Goal: Task Accomplishment & Management: Manage account settings

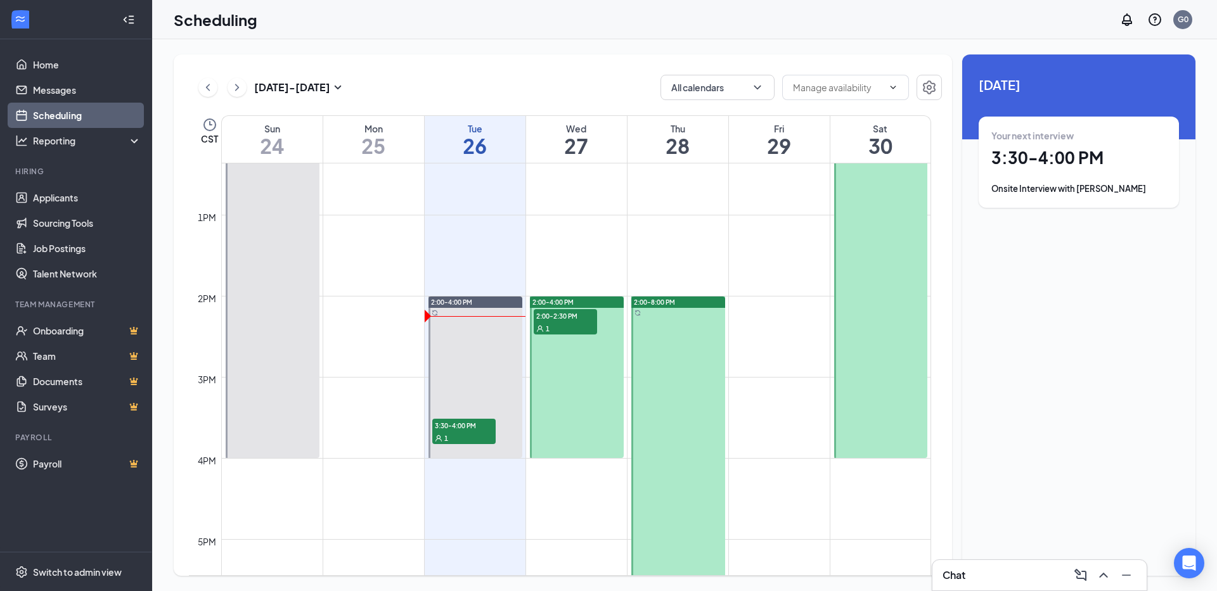
scroll to position [1066, 0]
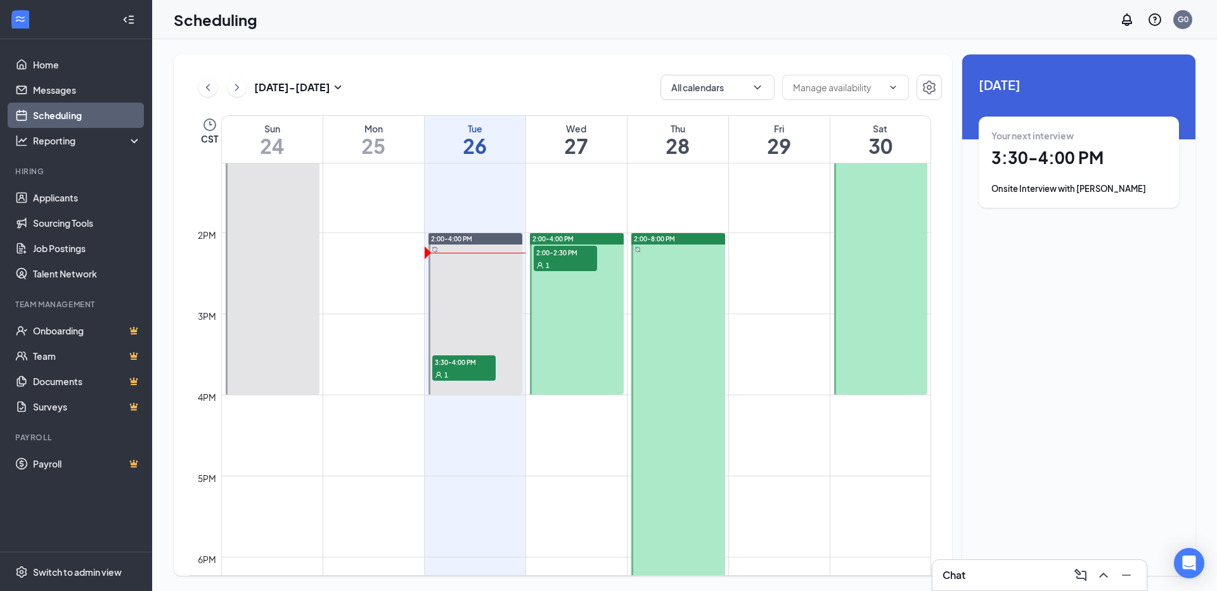
click at [566, 252] on span "2:00-2:30 PM" at bounding box center [565, 252] width 63 height 13
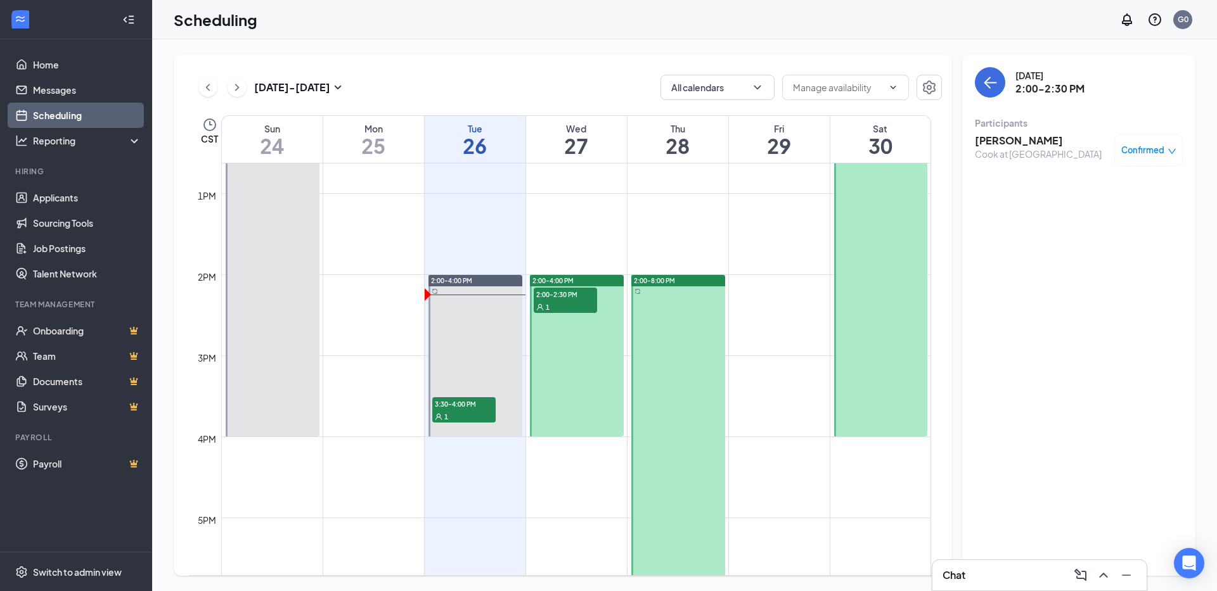
scroll to position [1130, 0]
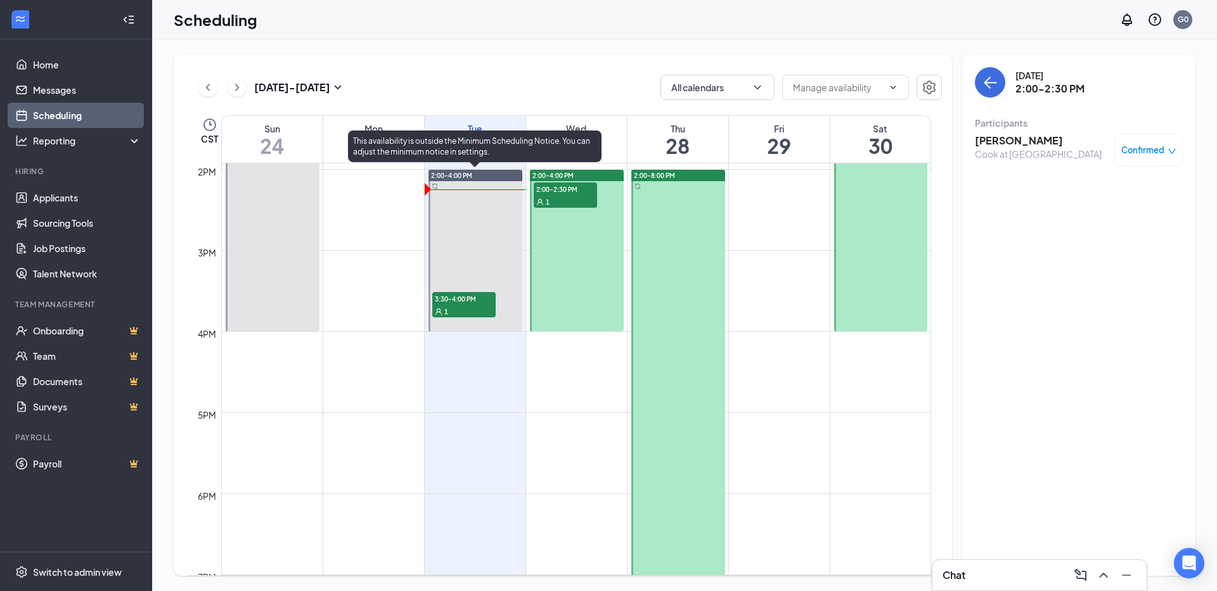
click at [450, 299] on span "3:30-4:00 PM" at bounding box center [463, 298] width 63 height 13
click at [451, 298] on span "3:30-4:00 PM" at bounding box center [463, 298] width 63 height 13
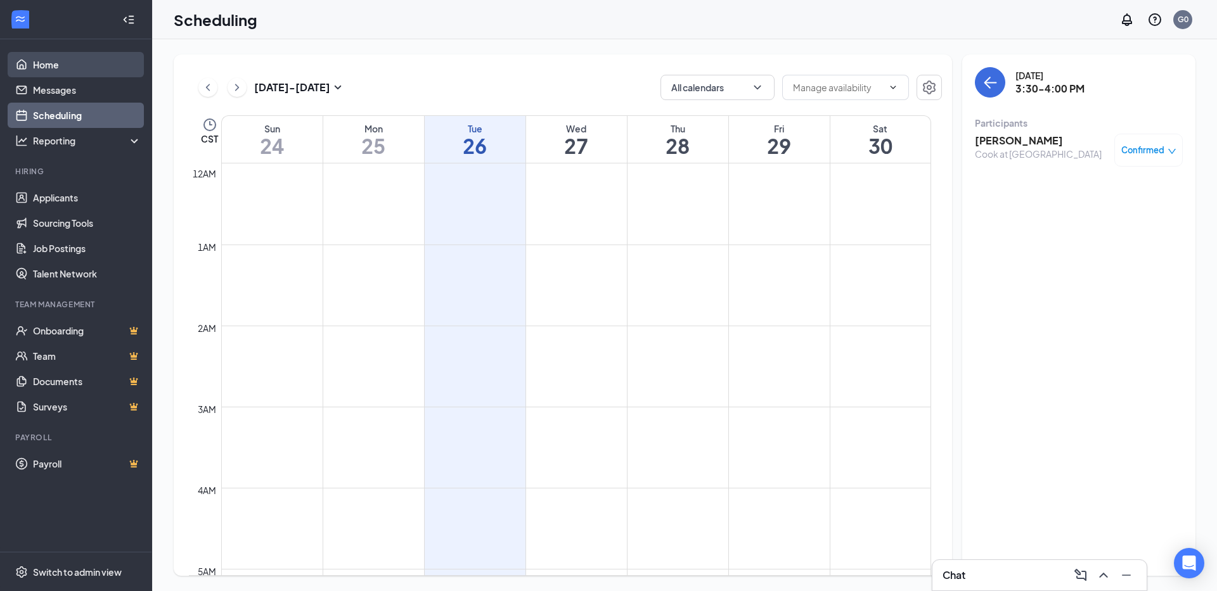
click at [38, 54] on link "Home" at bounding box center [87, 64] width 108 height 25
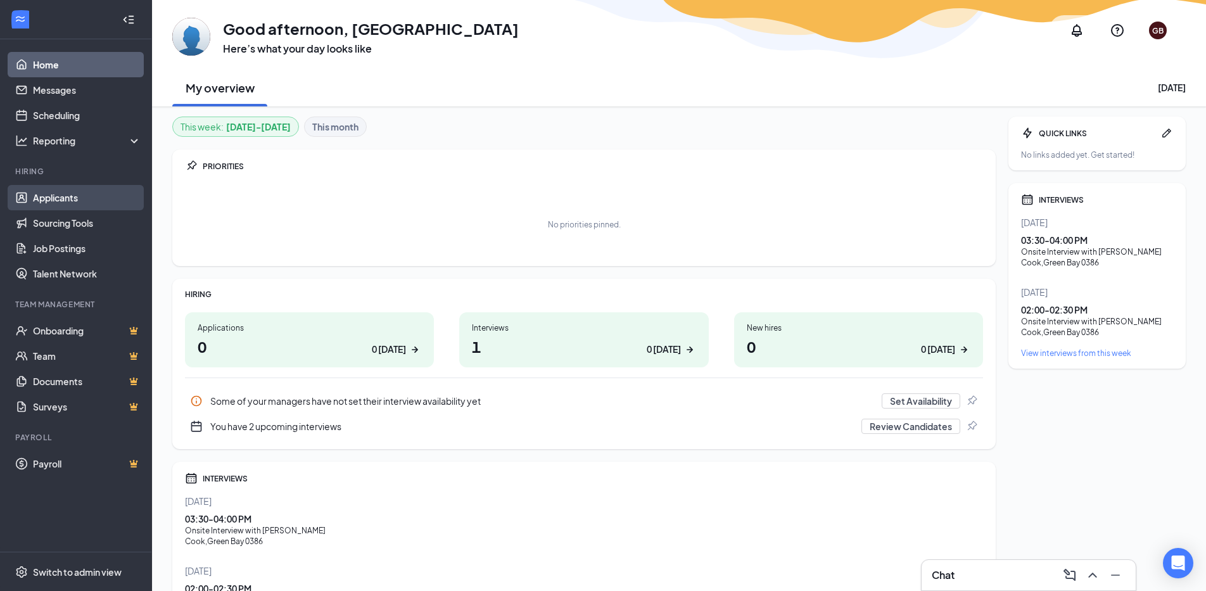
click at [53, 200] on link "Applicants" at bounding box center [87, 197] width 108 height 25
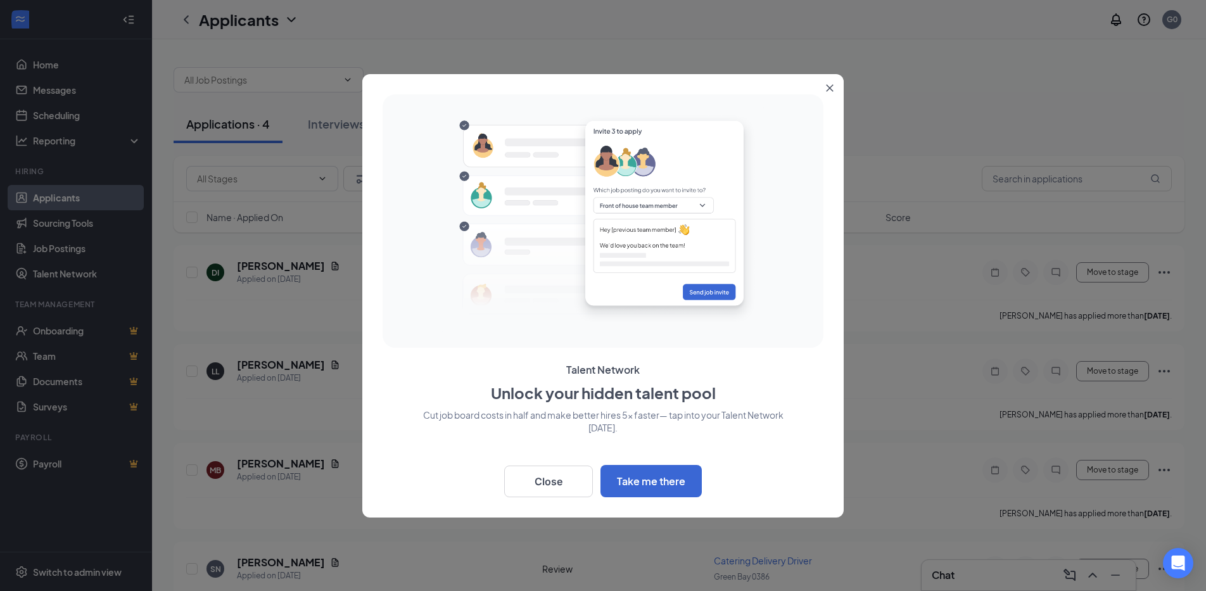
click at [831, 86] on icon "Close" at bounding box center [830, 87] width 7 height 7
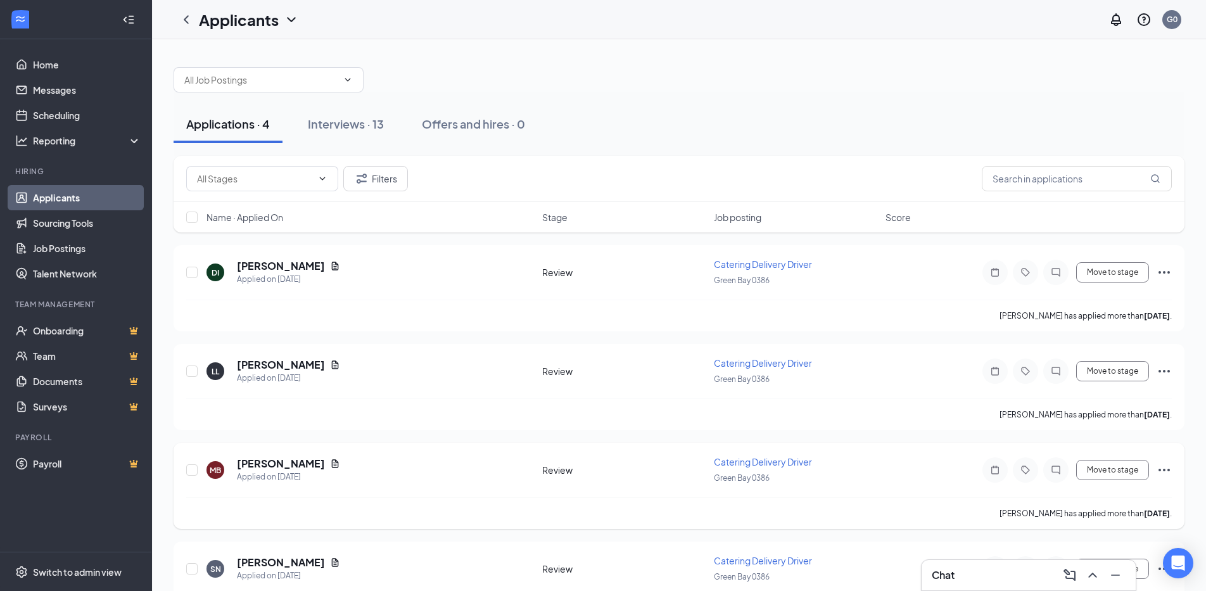
scroll to position [52, 0]
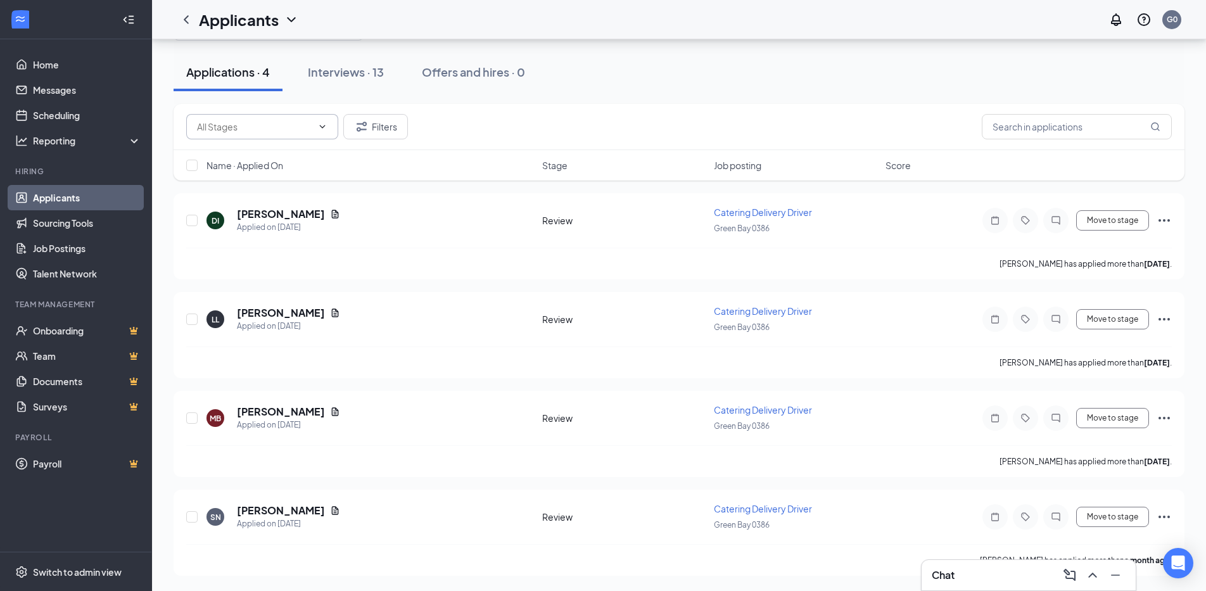
click at [323, 121] on span at bounding box center [262, 126] width 152 height 25
click at [231, 159] on div "Application (72)" at bounding box center [227, 157] width 63 height 14
type input "Application (72)"
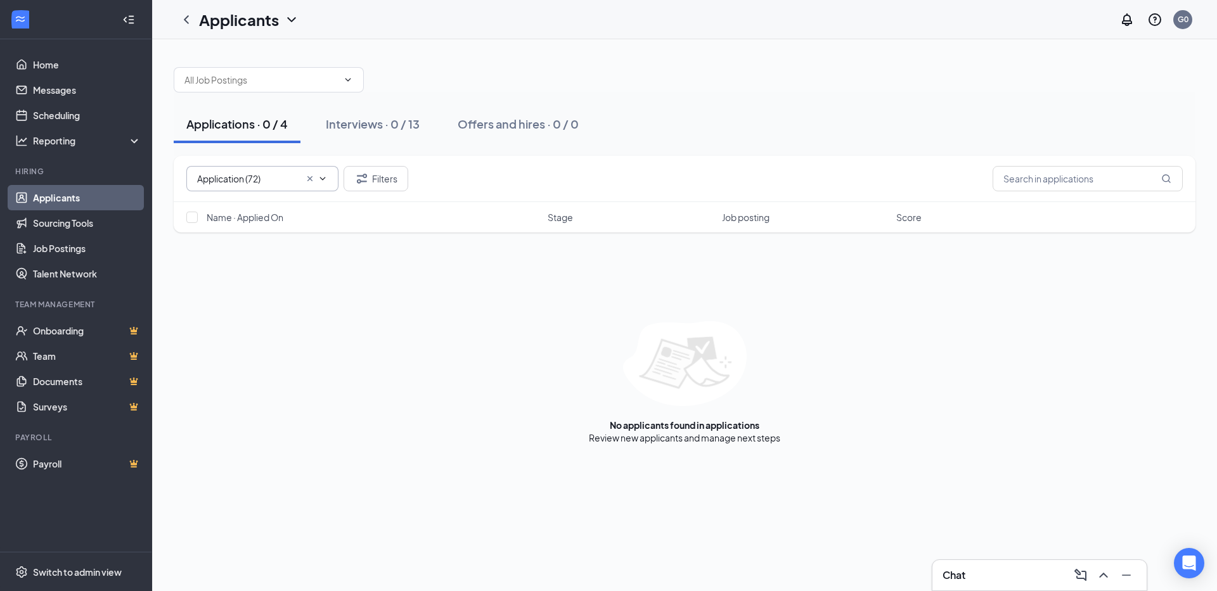
click at [321, 177] on icon "ChevronDown" at bounding box center [323, 178] width 6 height 3
click at [306, 176] on icon "Cross" at bounding box center [310, 179] width 10 height 10
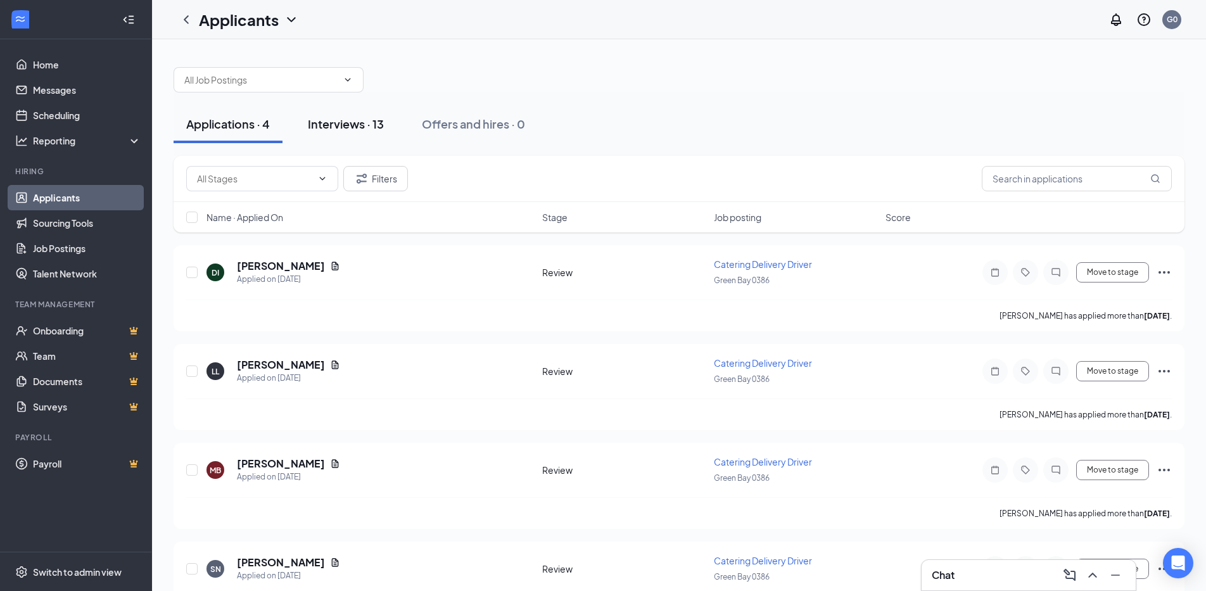
click at [353, 122] on div "Interviews · 13" at bounding box center [346, 124] width 76 height 16
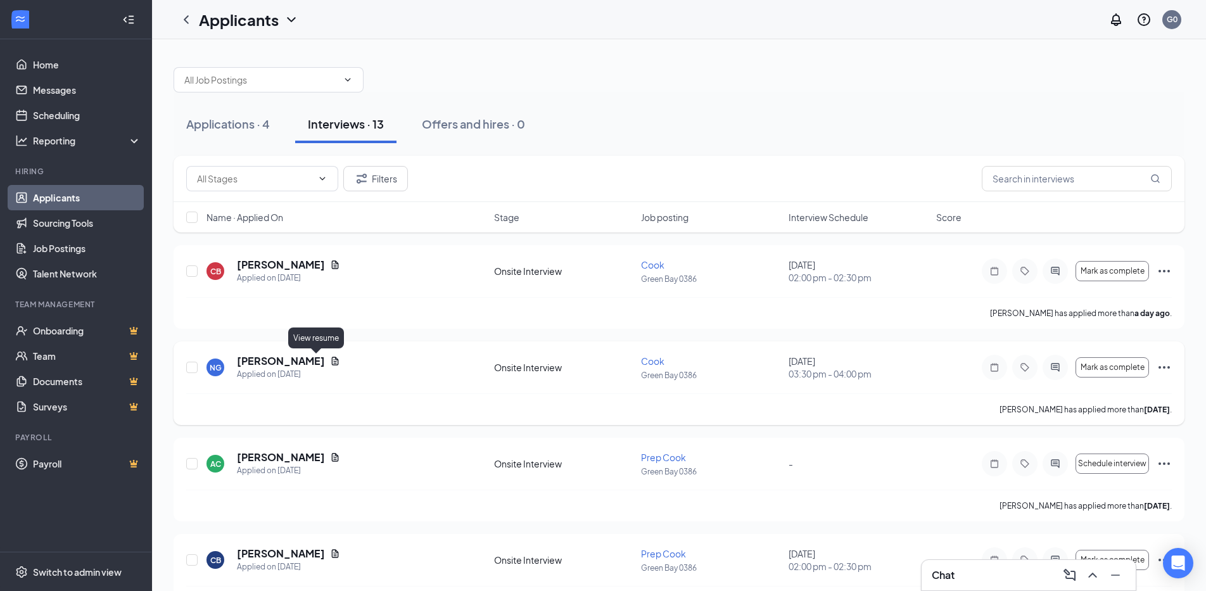
click at [330, 361] on icon "Document" at bounding box center [335, 361] width 10 height 10
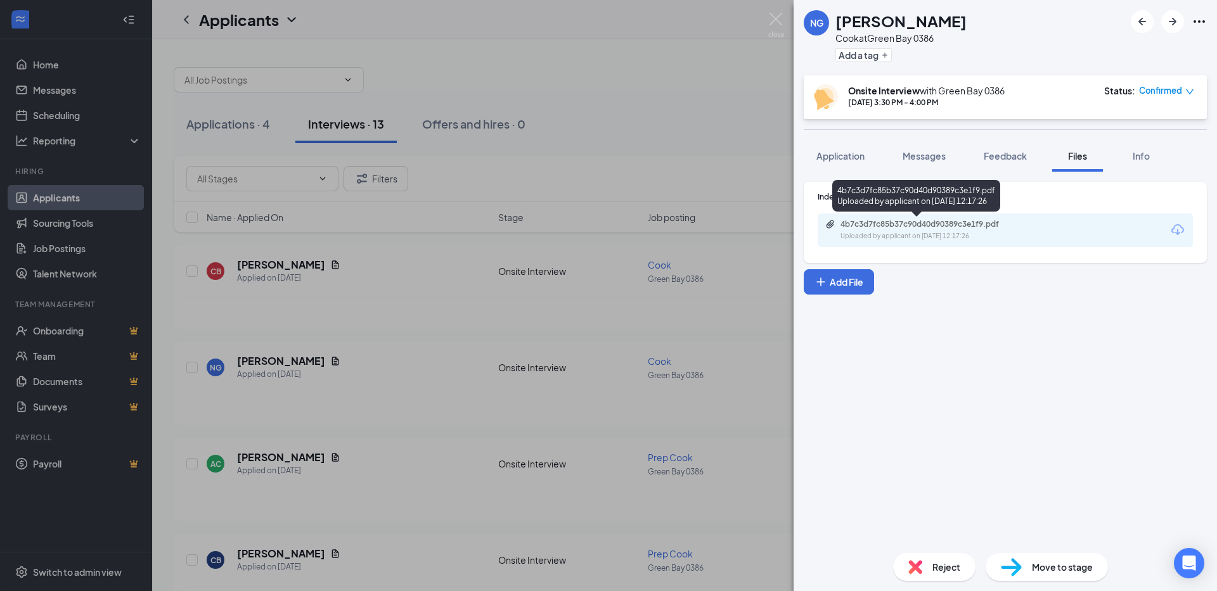
click at [919, 227] on div "4b7c3d7fc85b37c90d40d90389c3e1f9.pdf" at bounding box center [928, 224] width 177 height 10
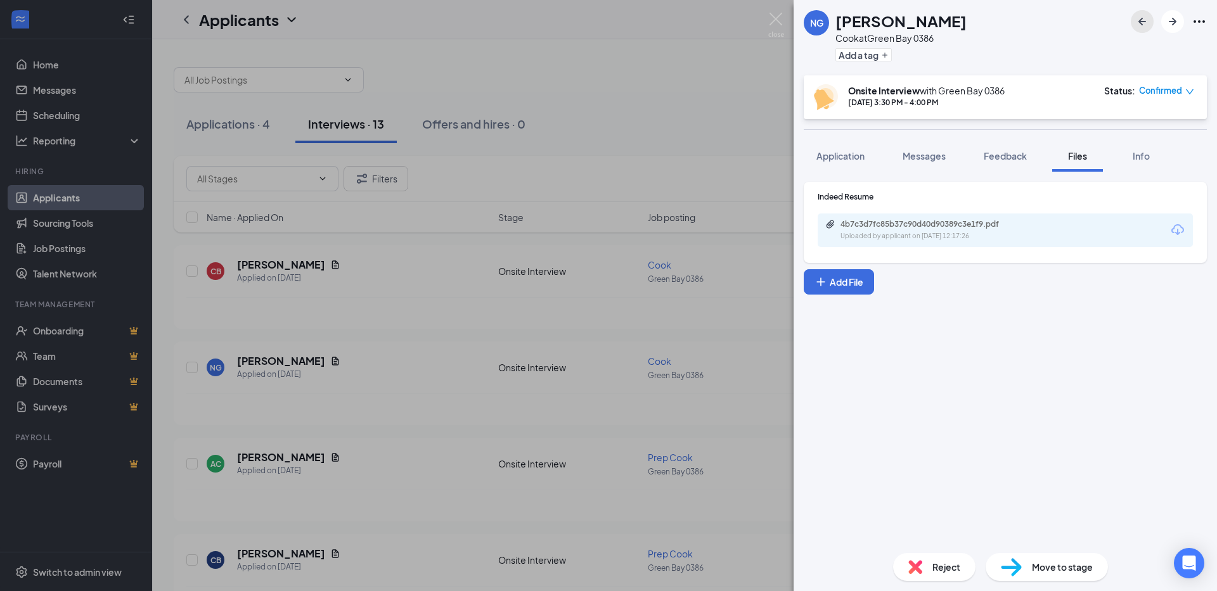
click at [1140, 21] on icon "ArrowLeftNew" at bounding box center [1142, 22] width 8 height 8
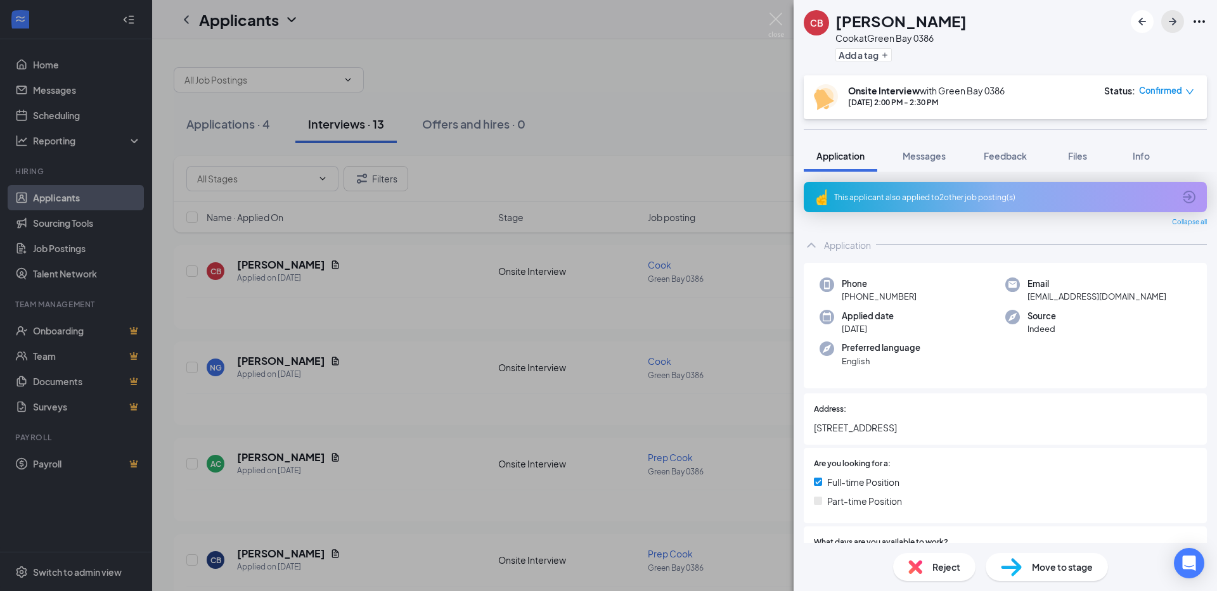
click at [1173, 20] on icon "ArrowRight" at bounding box center [1172, 22] width 8 height 8
click at [660, 101] on div "NG [PERSON_NAME] at [GEOGRAPHIC_DATA] Add a tag Onsite Interview with Green Bay…" at bounding box center [608, 295] width 1217 height 591
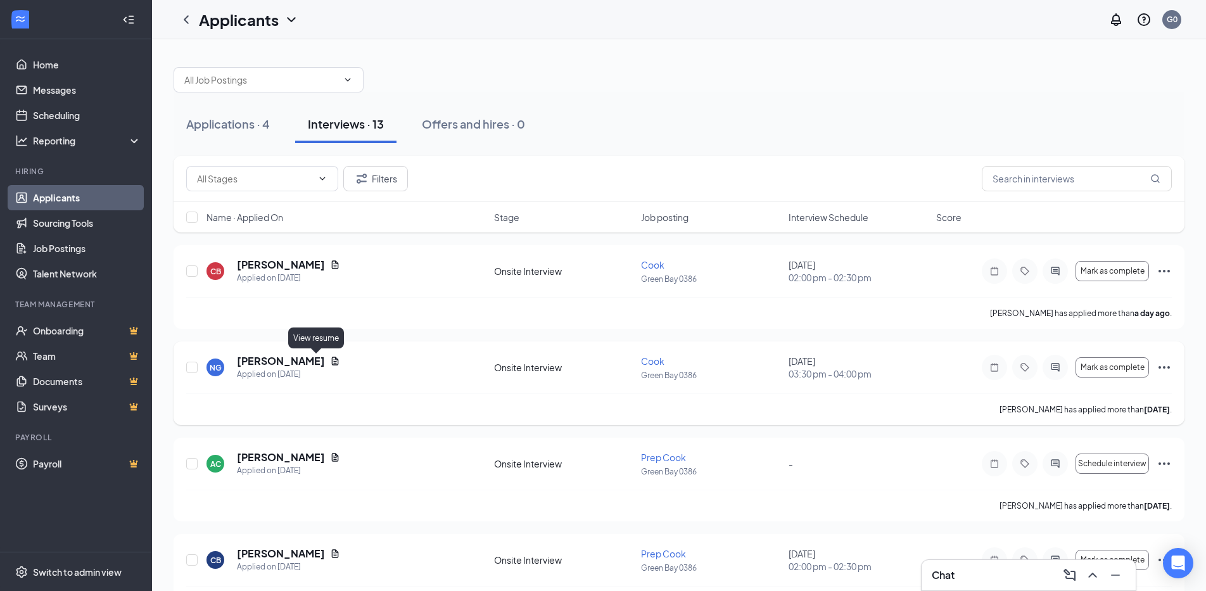
click at [332, 361] on icon "Document" at bounding box center [335, 361] width 7 height 8
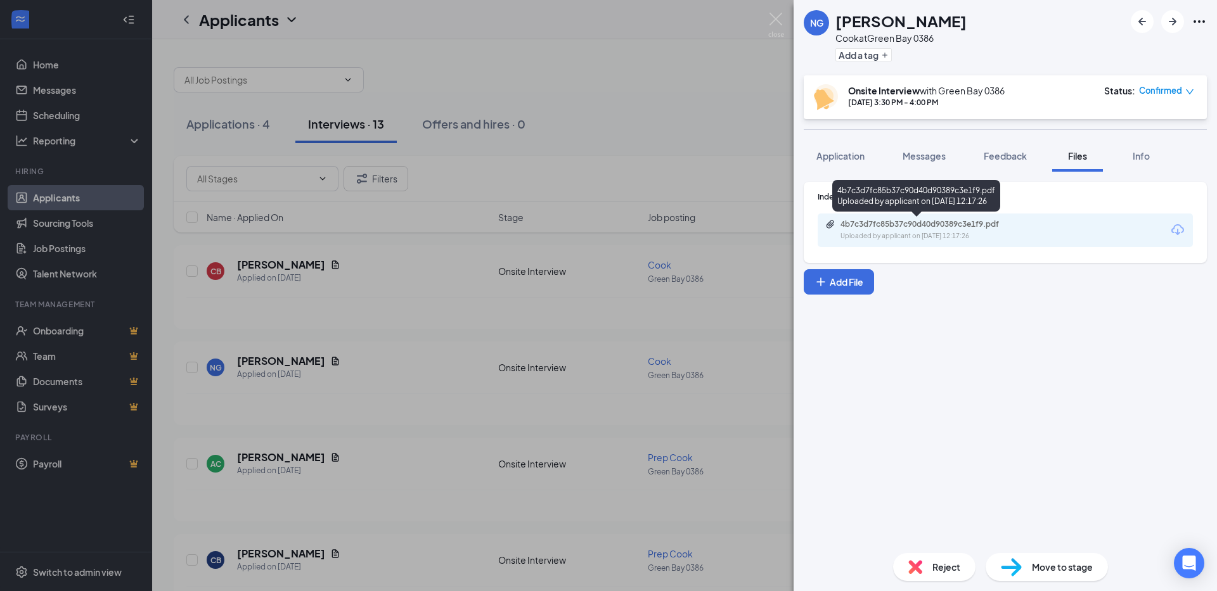
click at [916, 227] on div "4b7c3d7fc85b37c90d40d90389c3e1f9.pdf" at bounding box center [928, 224] width 177 height 10
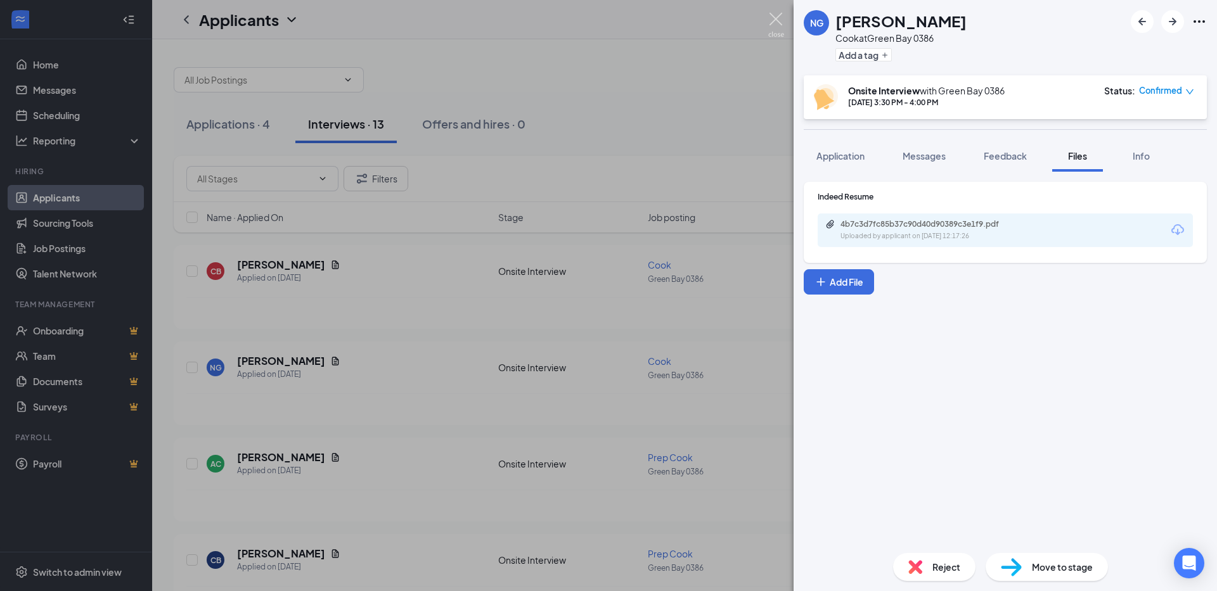
click at [774, 19] on img at bounding box center [776, 25] width 16 height 25
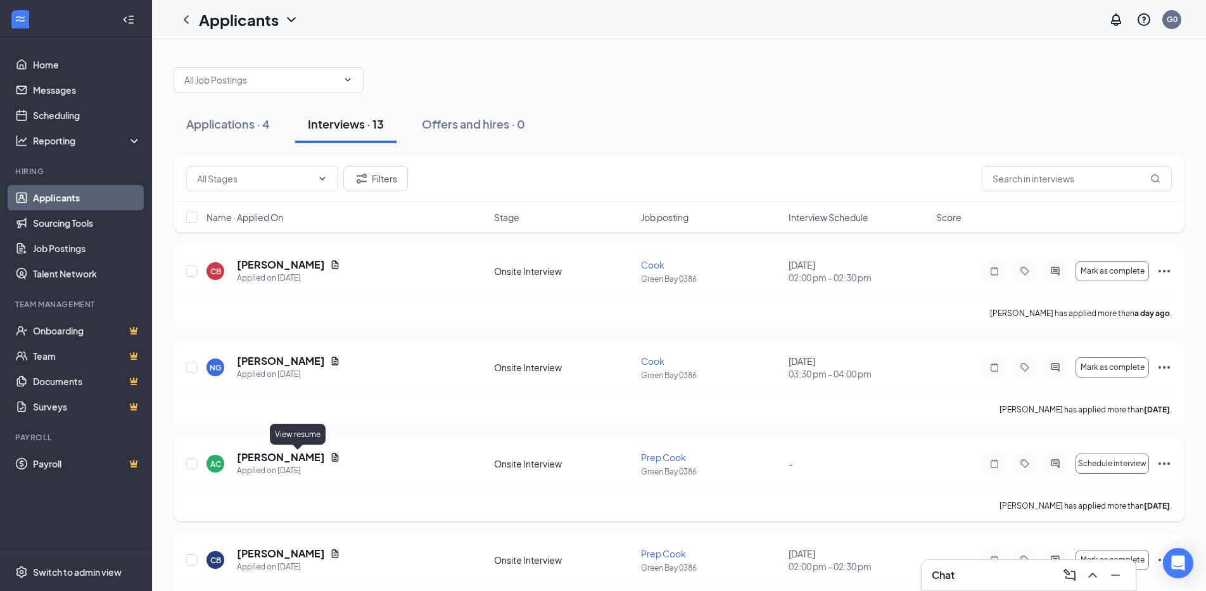
click at [332, 458] on icon "Document" at bounding box center [335, 457] width 7 height 8
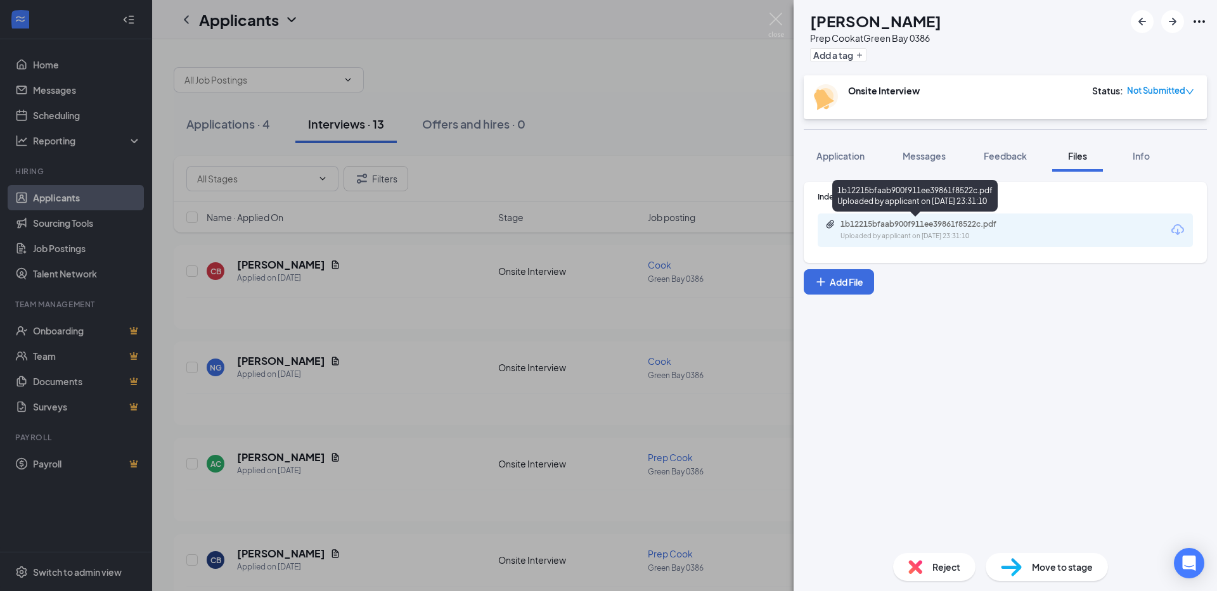
click at [920, 225] on div "1b12215bfaab900f911ee39861f8522c.pdf" at bounding box center [928, 224] width 177 height 10
click at [776, 23] on img at bounding box center [776, 25] width 16 height 25
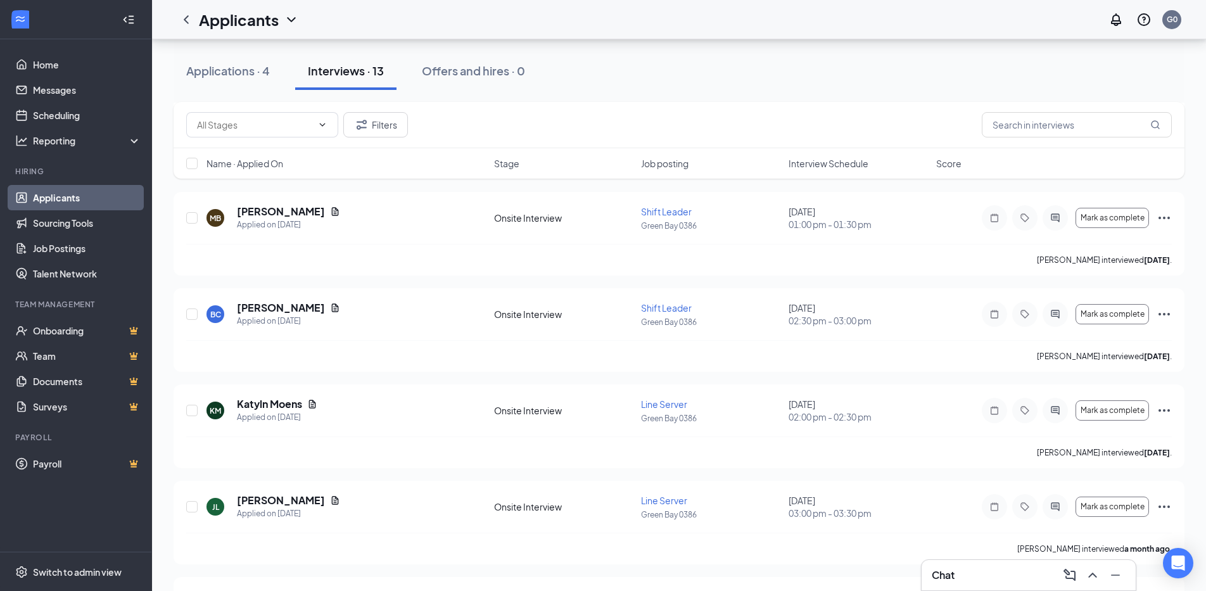
scroll to position [716, 0]
